Goal: Find specific page/section: Find specific page/section

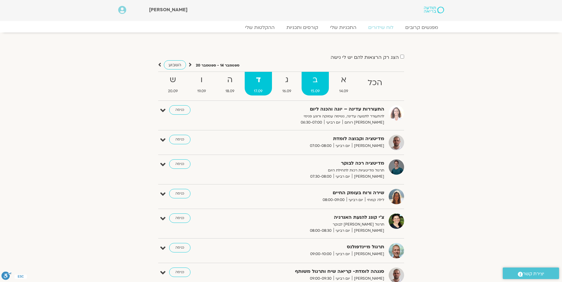
click at [317, 86] on strong "ב" at bounding box center [314, 79] width 27 height 13
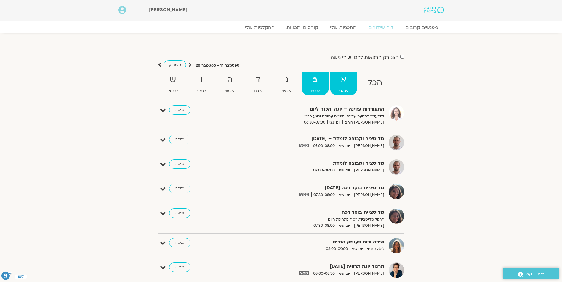
click at [345, 83] on strong "א" at bounding box center [343, 79] width 27 height 13
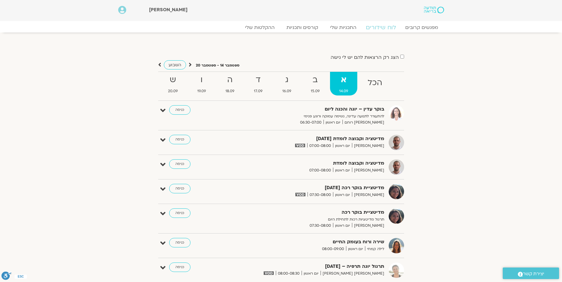
click at [382, 26] on link "לוח שידורים" at bounding box center [380, 27] width 44 height 7
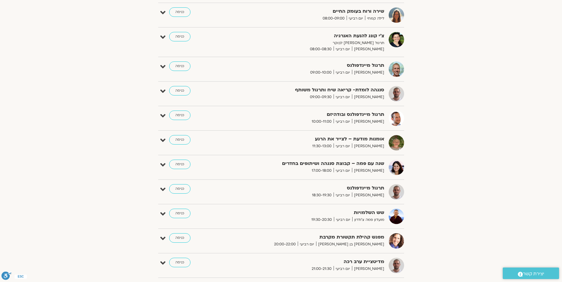
scroll to position [207, 0]
